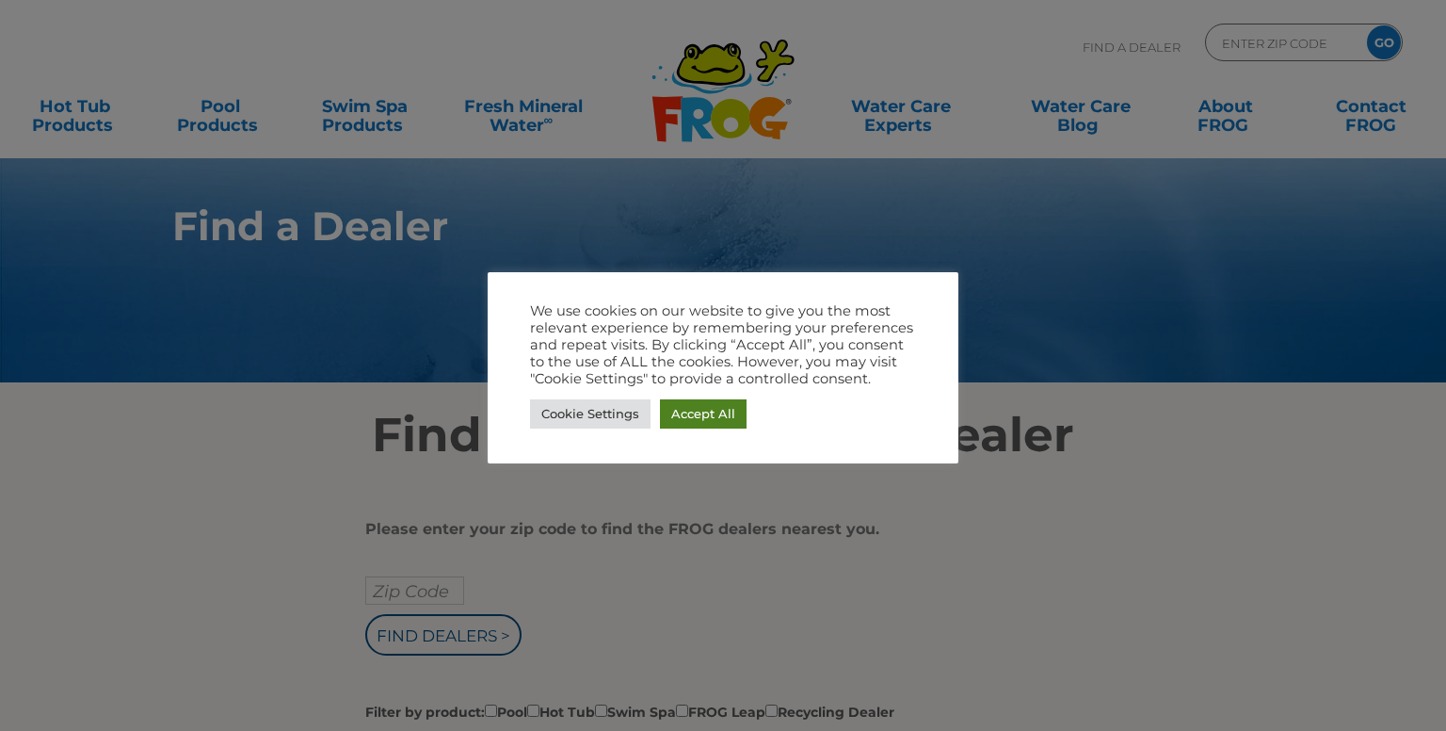
drag, startPoint x: 689, startPoint y: 415, endPoint x: 948, endPoint y: 403, distance: 259.2
click at [690, 415] on link "Accept All" at bounding box center [703, 413] width 87 height 29
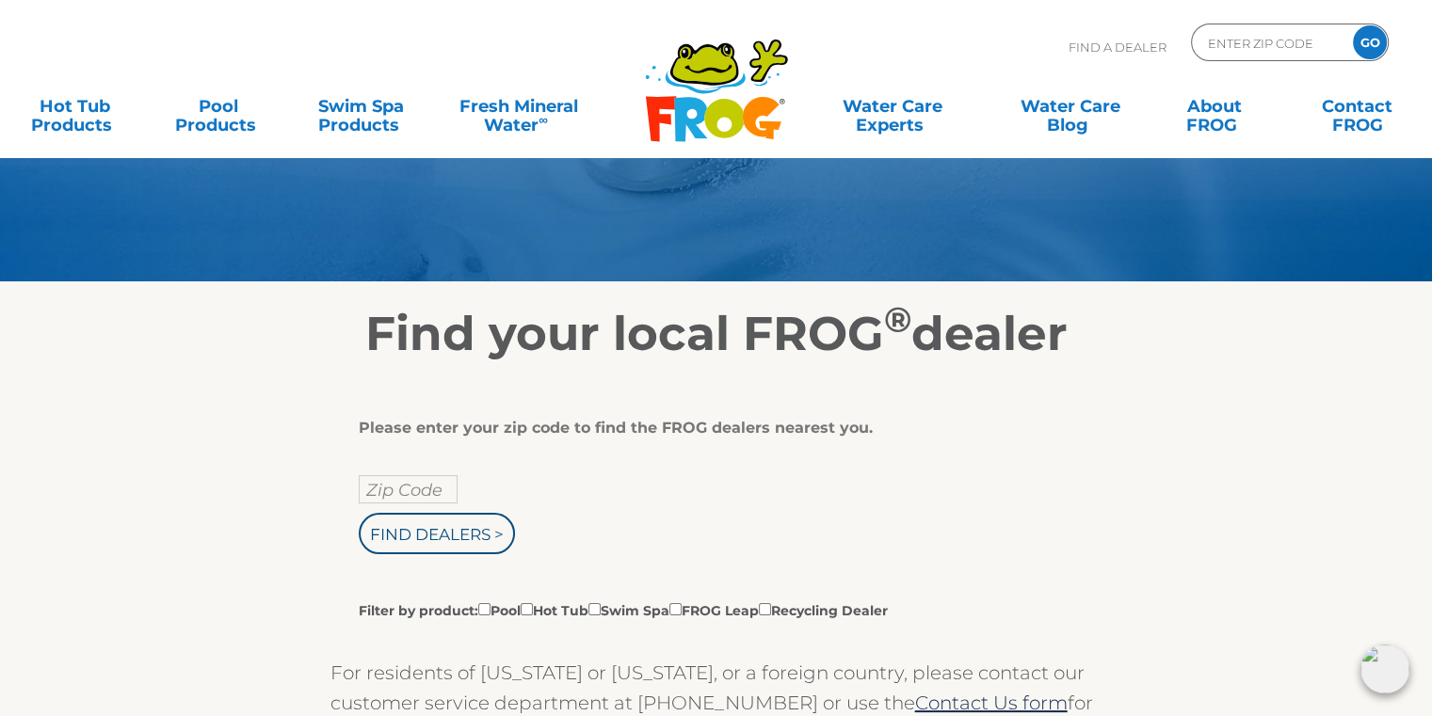
scroll to position [94, 0]
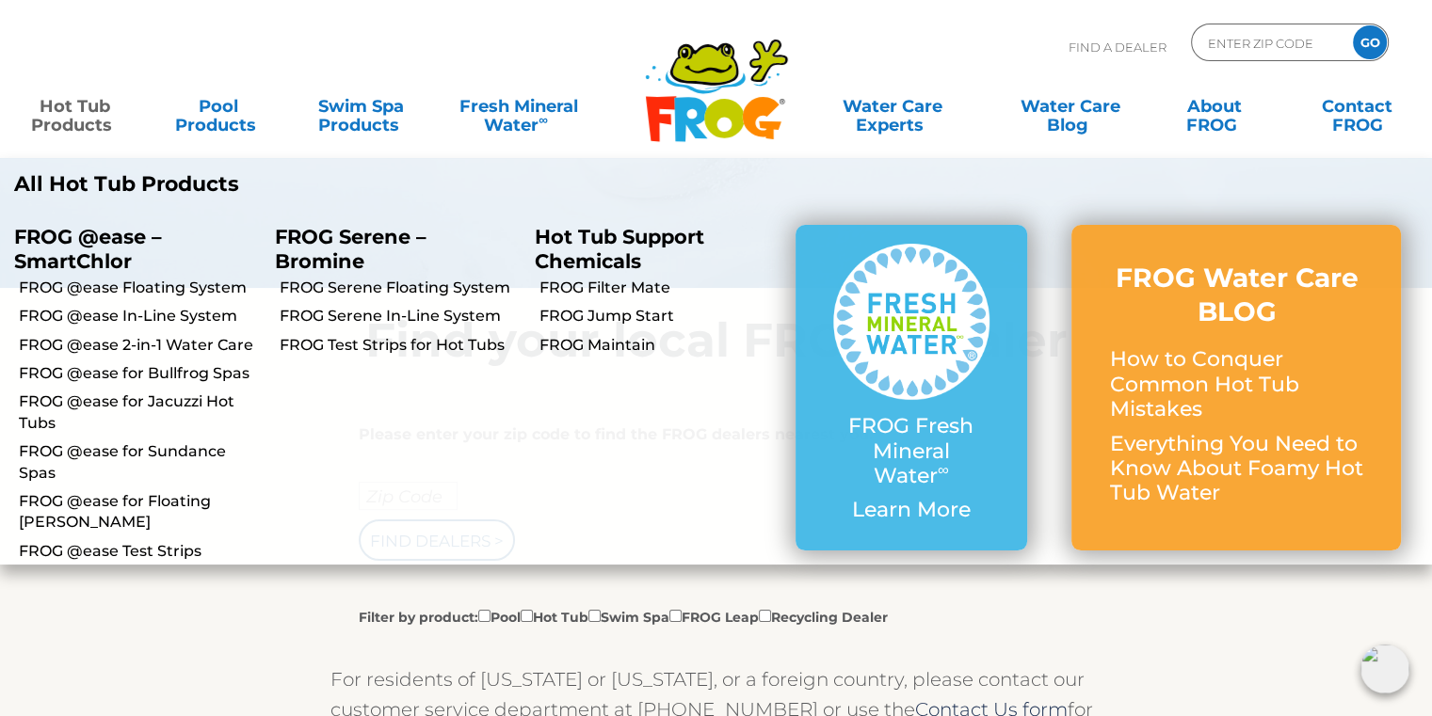
click at [82, 107] on link "Hot Tub Products" at bounding box center [74, 107] width 111 height 38
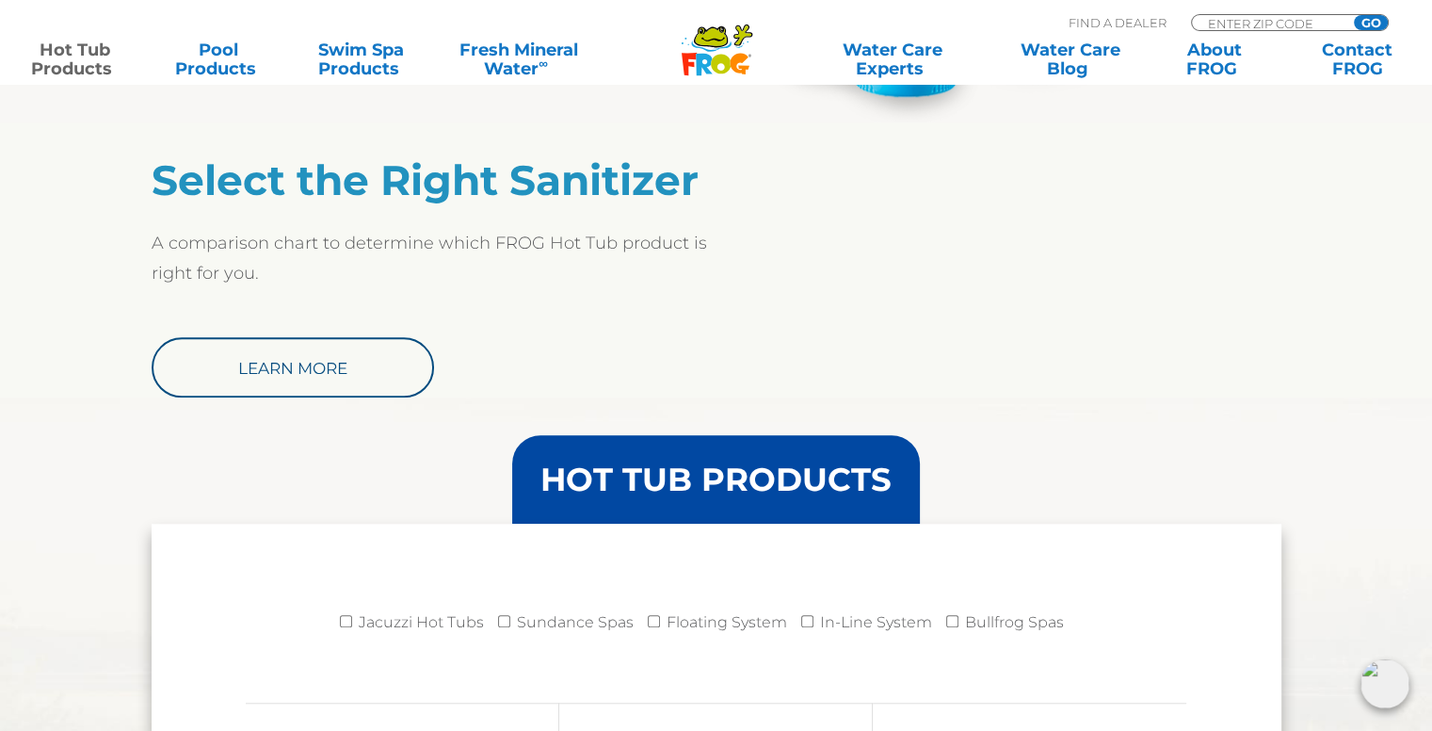
scroll to position [1506, 0]
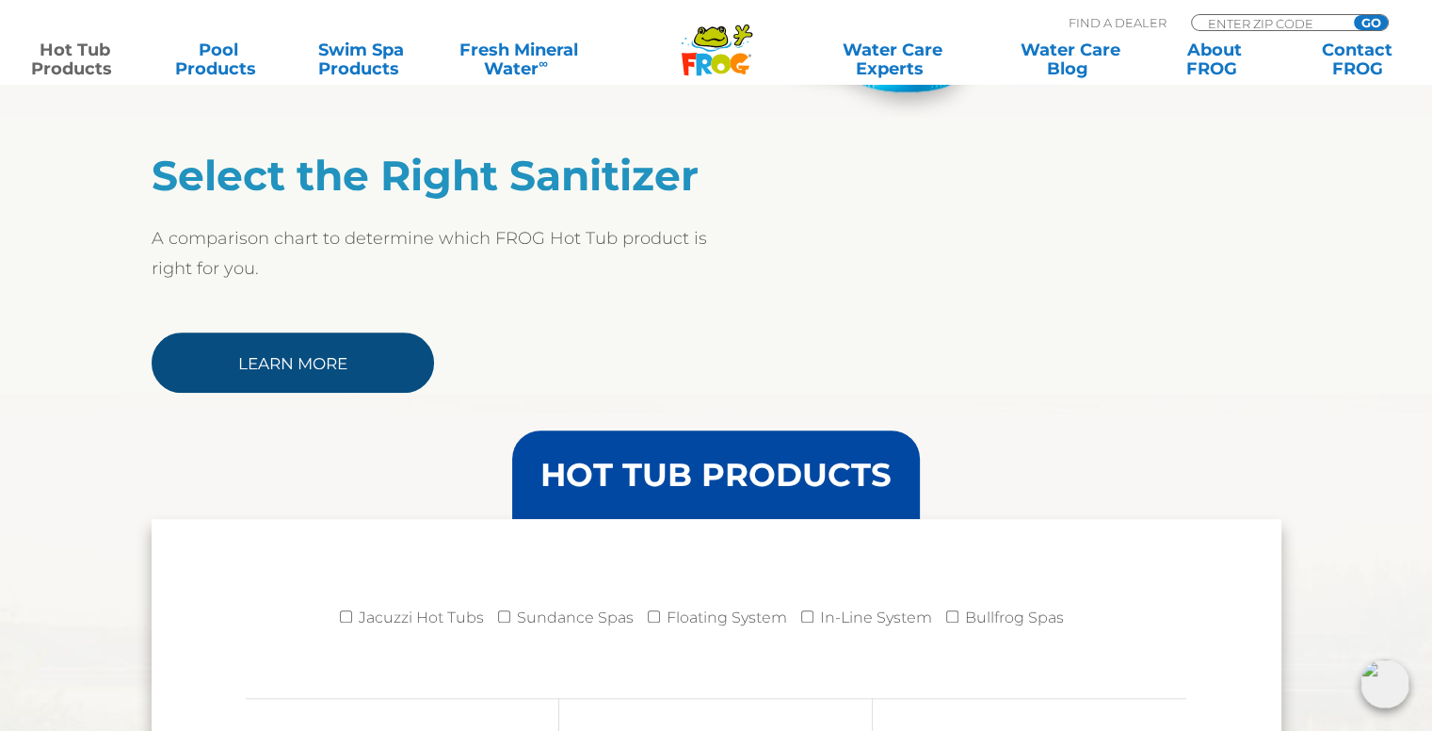
click at [319, 366] on link "Learn More" at bounding box center [293, 362] width 282 height 60
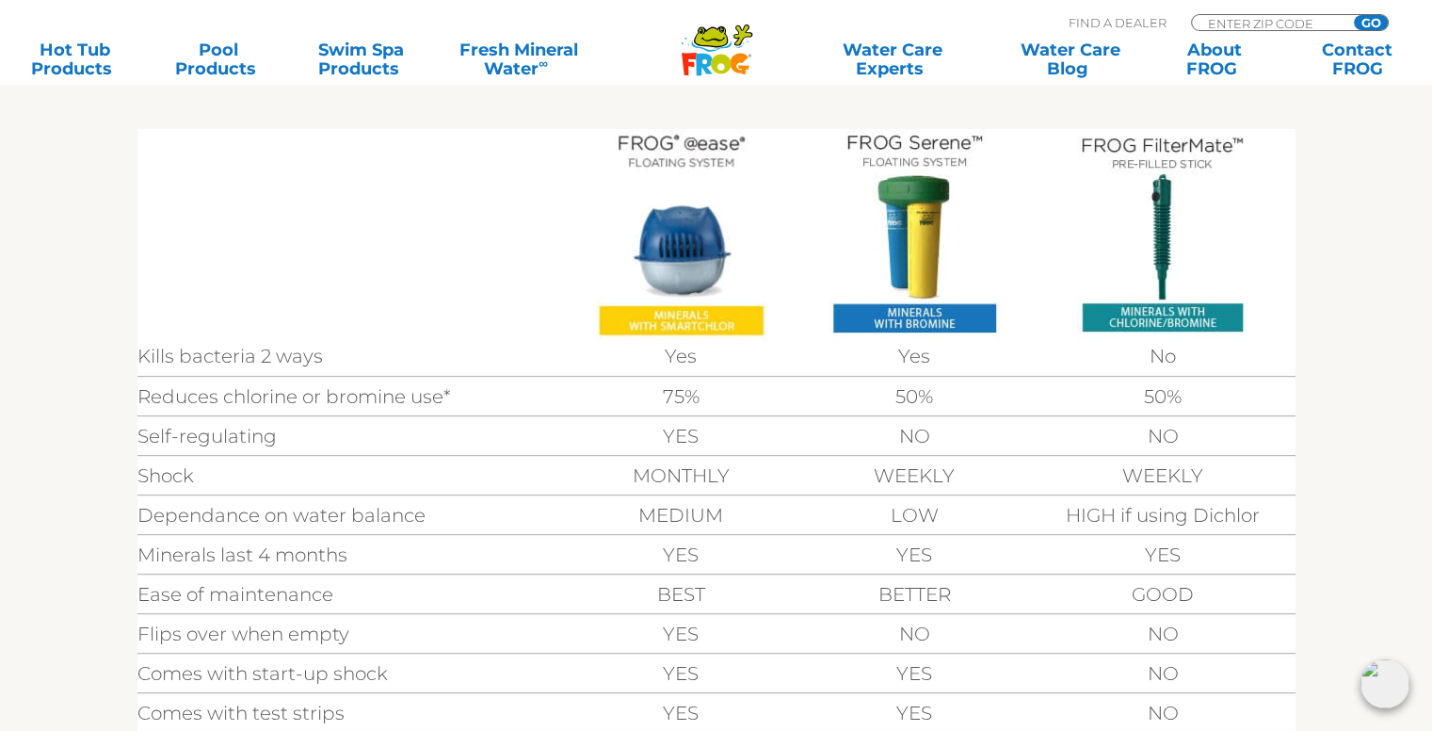
scroll to position [565, 0]
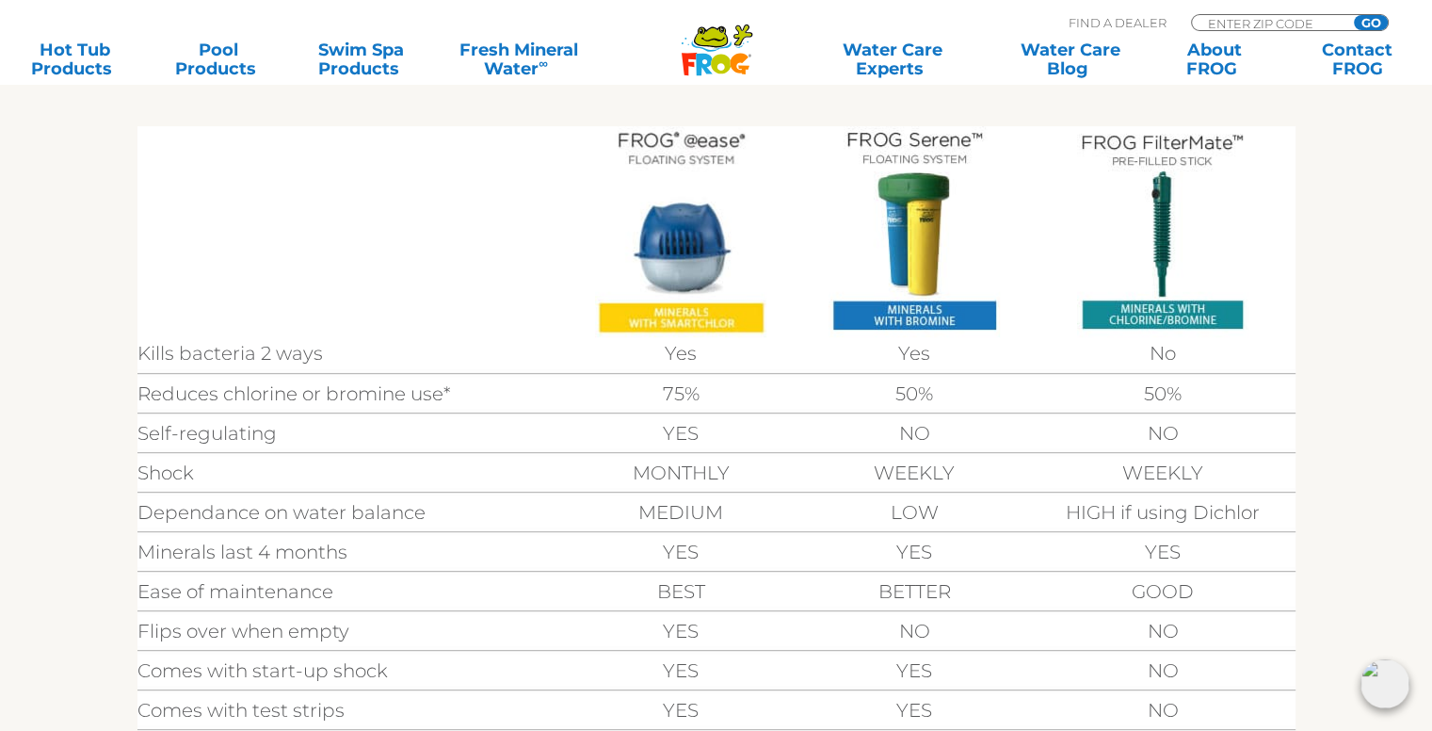
click at [686, 269] on img at bounding box center [680, 231] width 171 height 211
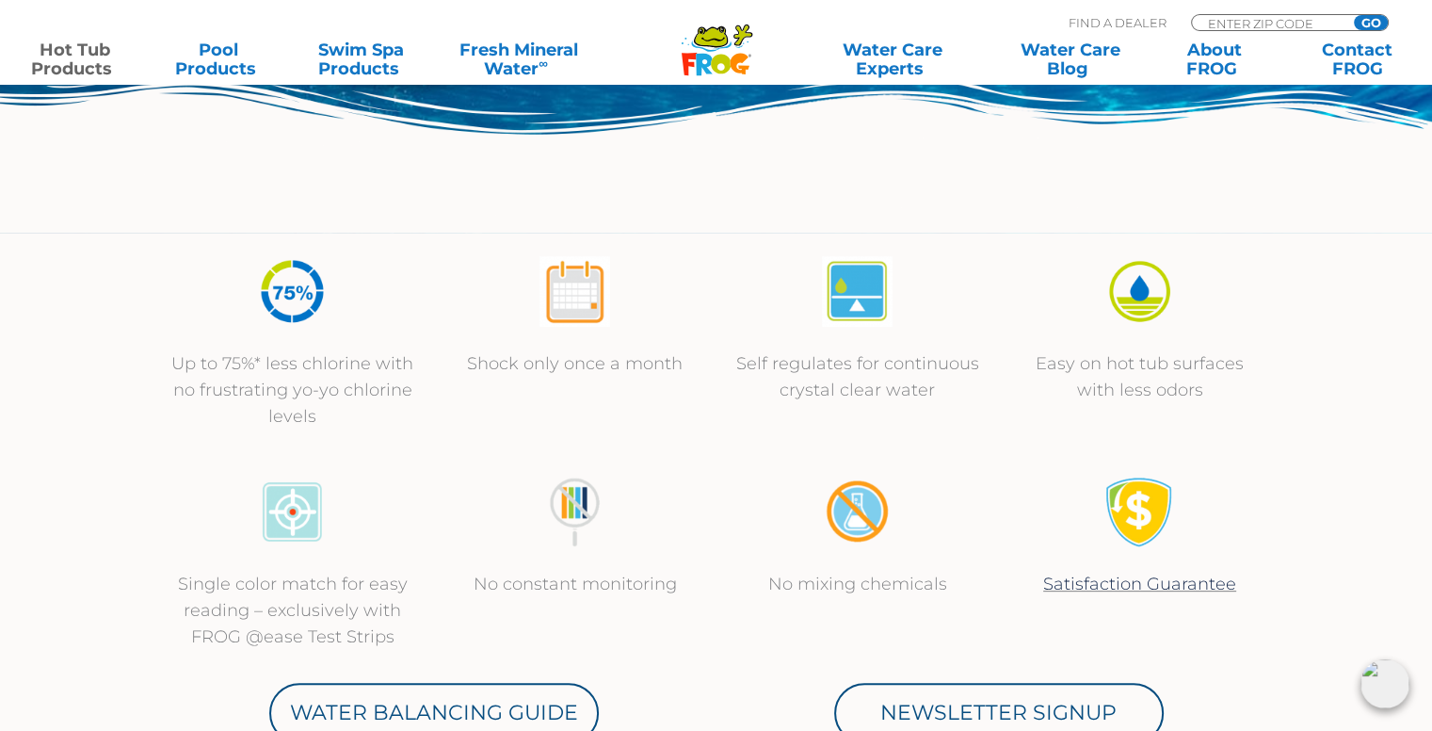
scroll to position [659, 0]
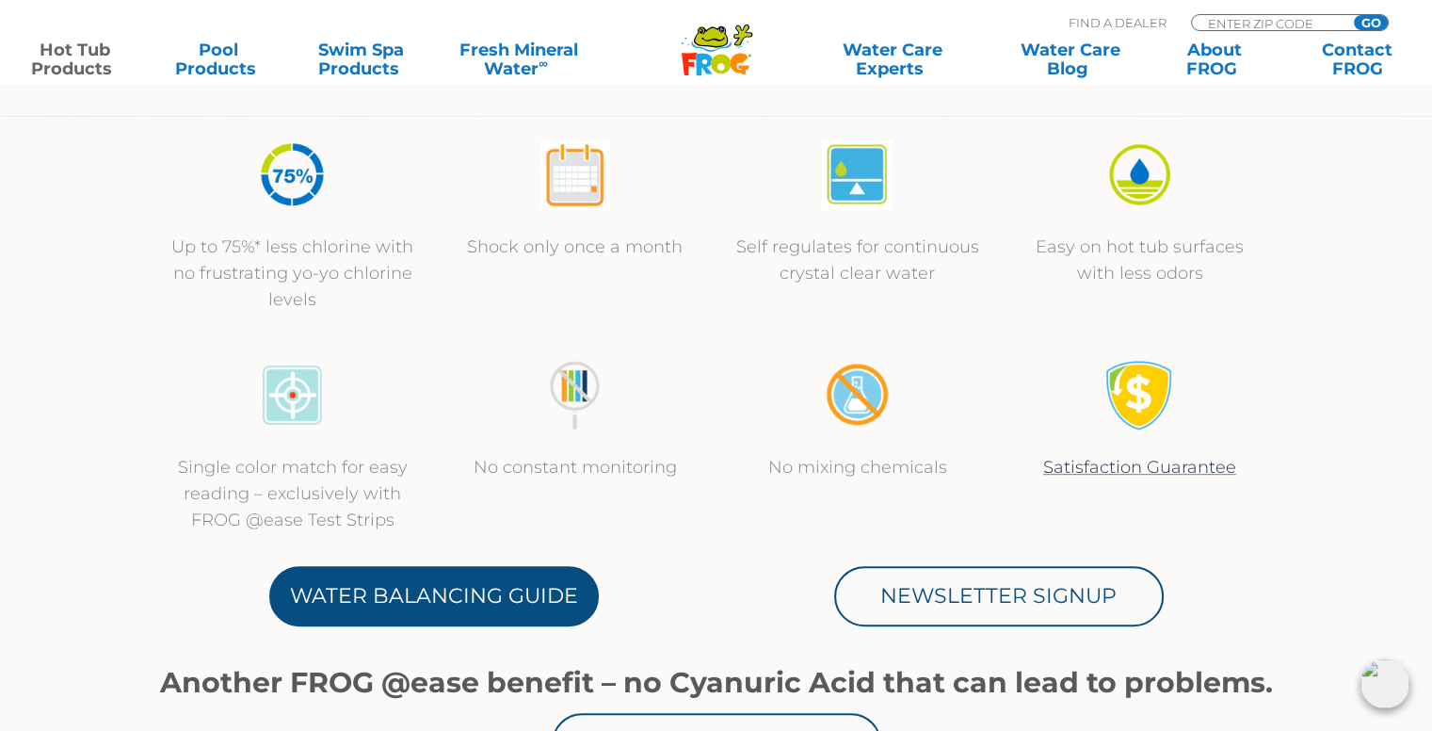
click at [429, 579] on link "Water Balancing Guide" at bounding box center [434, 596] width 330 height 60
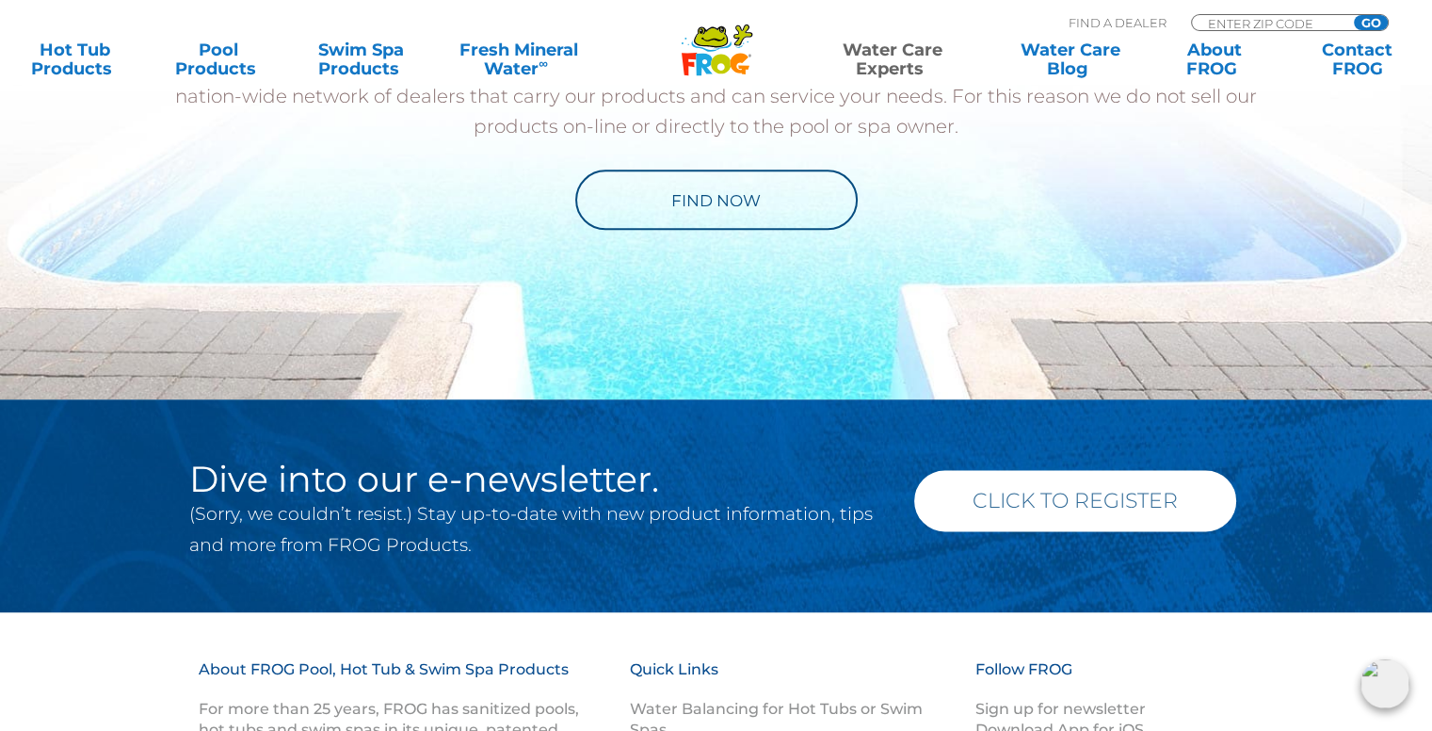
scroll to position [2165, 0]
